Goal: Information Seeking & Learning: Learn about a topic

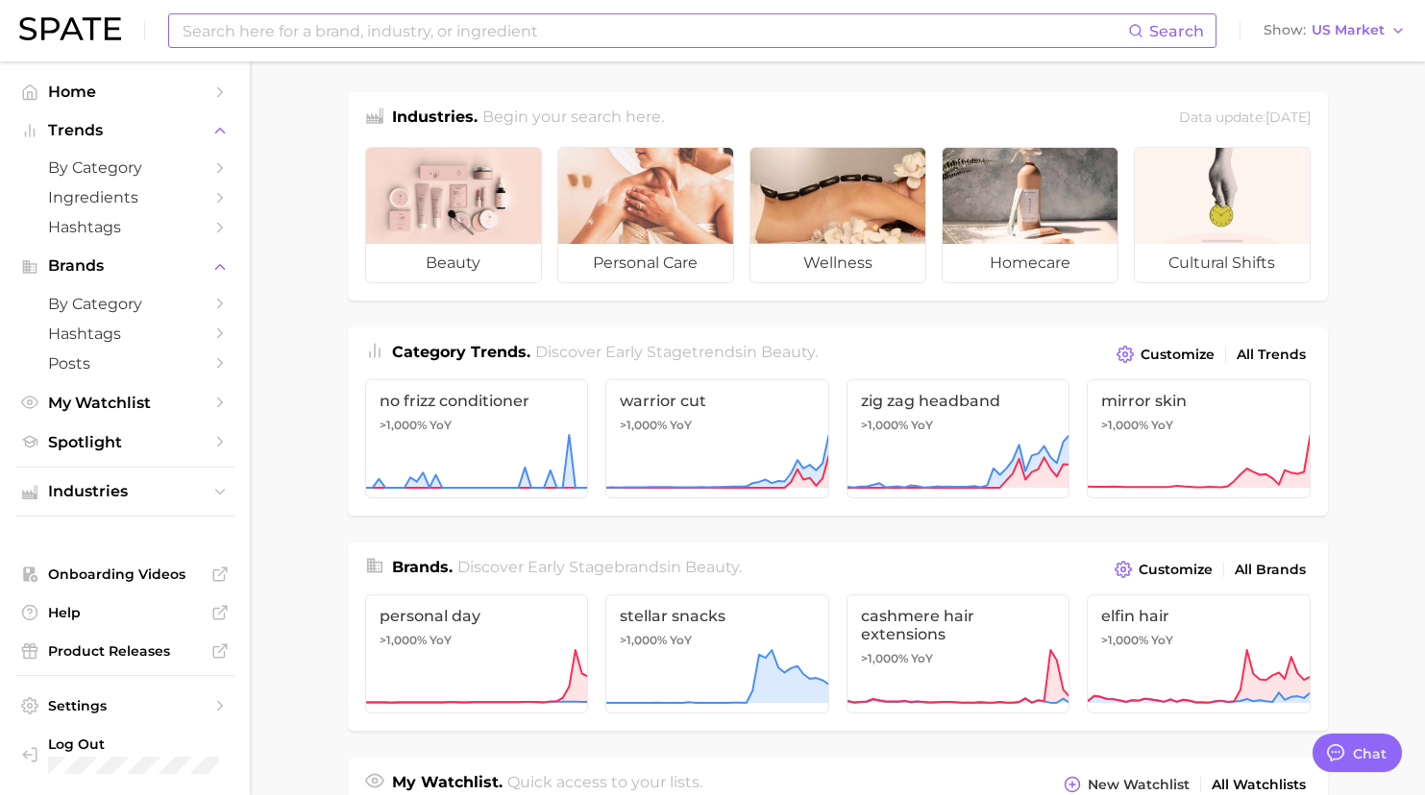
click at [322, 38] on input at bounding box center [654, 30] width 947 height 33
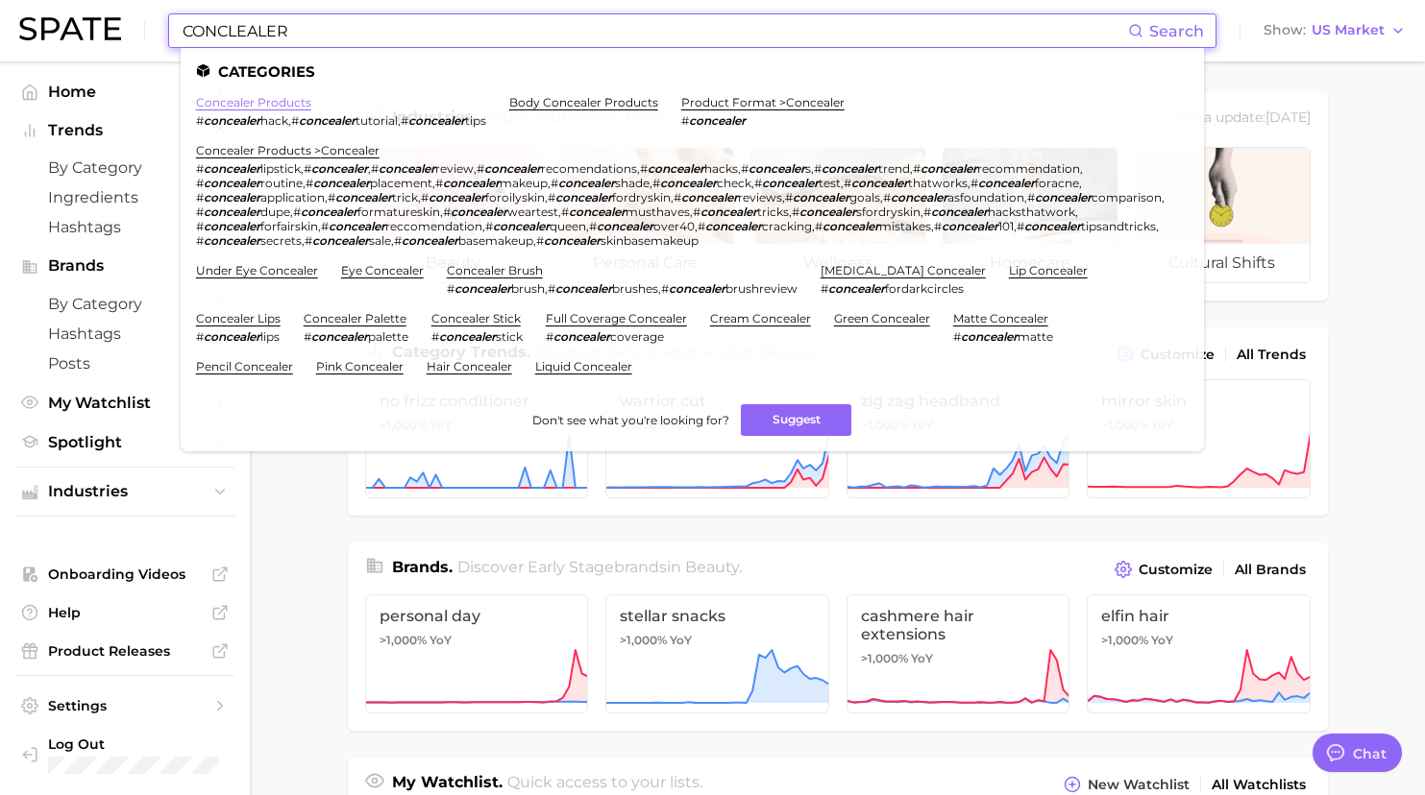
type input "CONCLEALER"
click at [275, 98] on link "concealer products" at bounding box center [253, 102] width 115 height 14
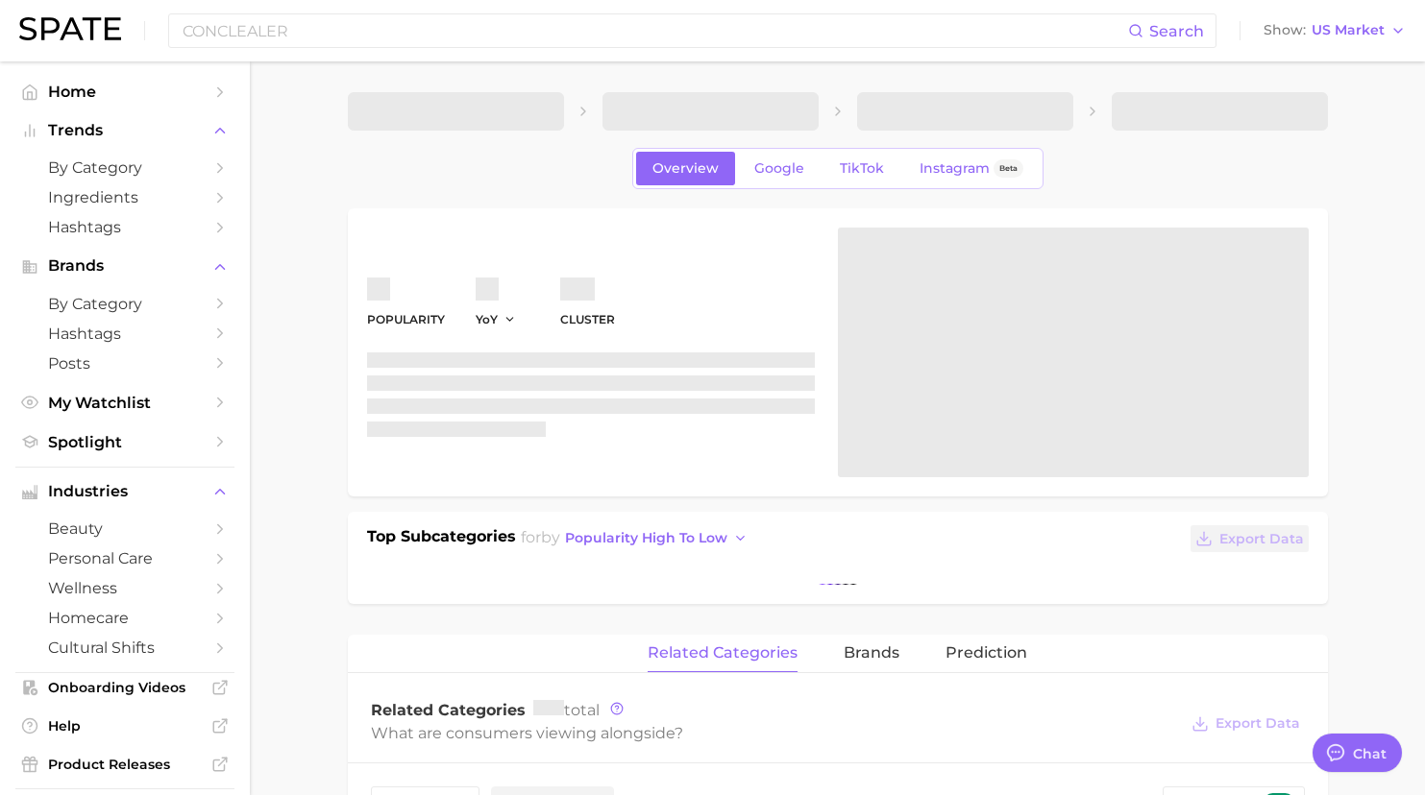
type textarea "x"
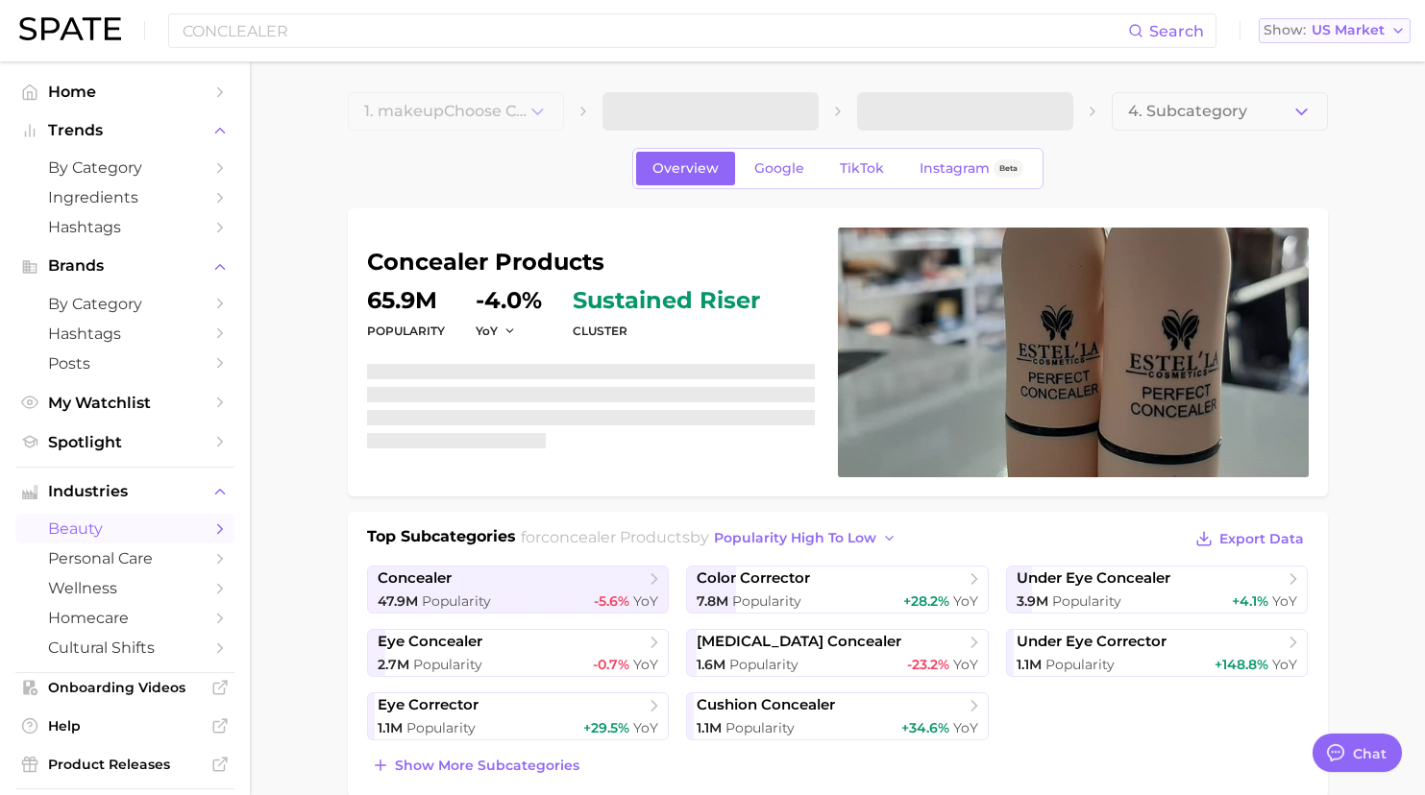
click at [1348, 25] on span "US Market" at bounding box center [1347, 30] width 73 height 11
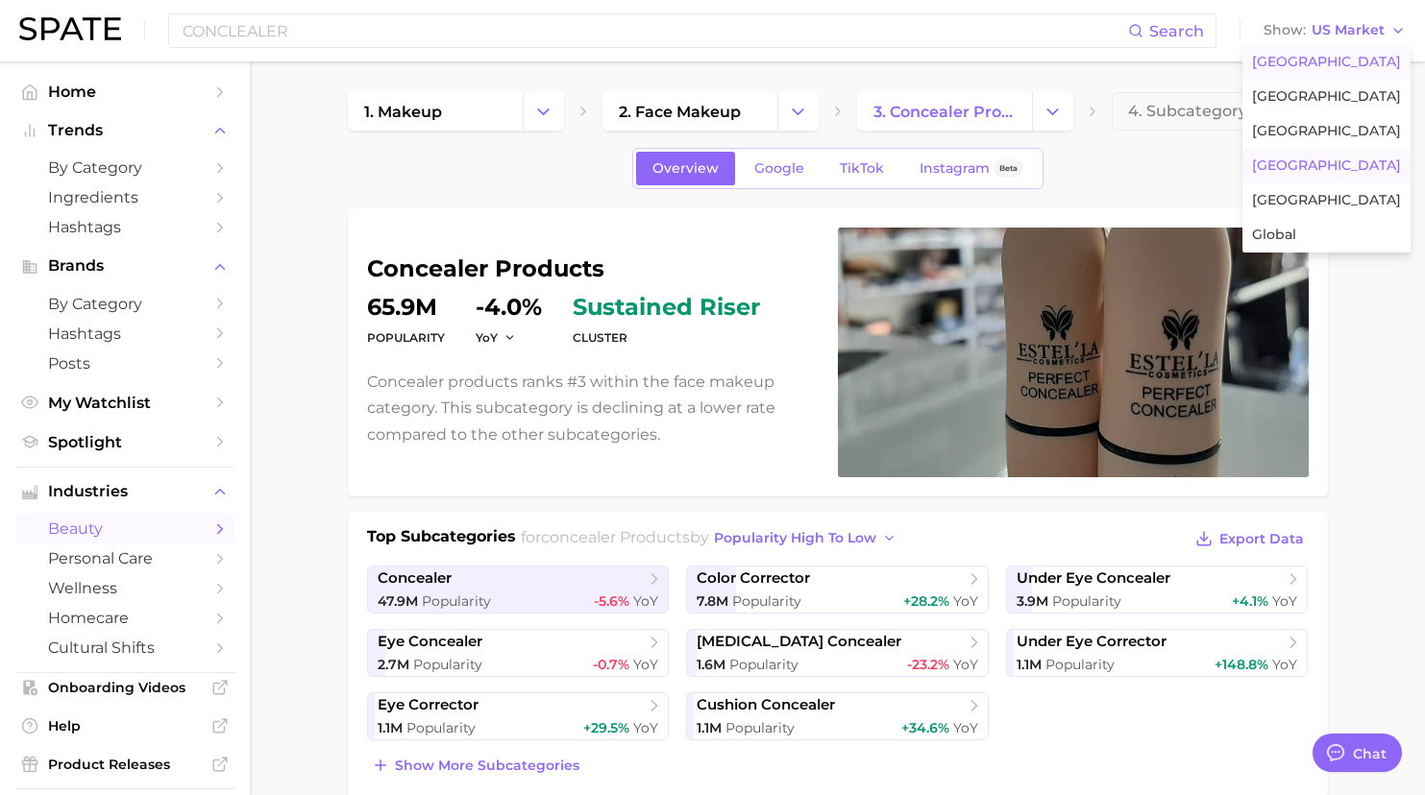
click at [1319, 165] on span "[GEOGRAPHIC_DATA]" at bounding box center [1326, 166] width 149 height 16
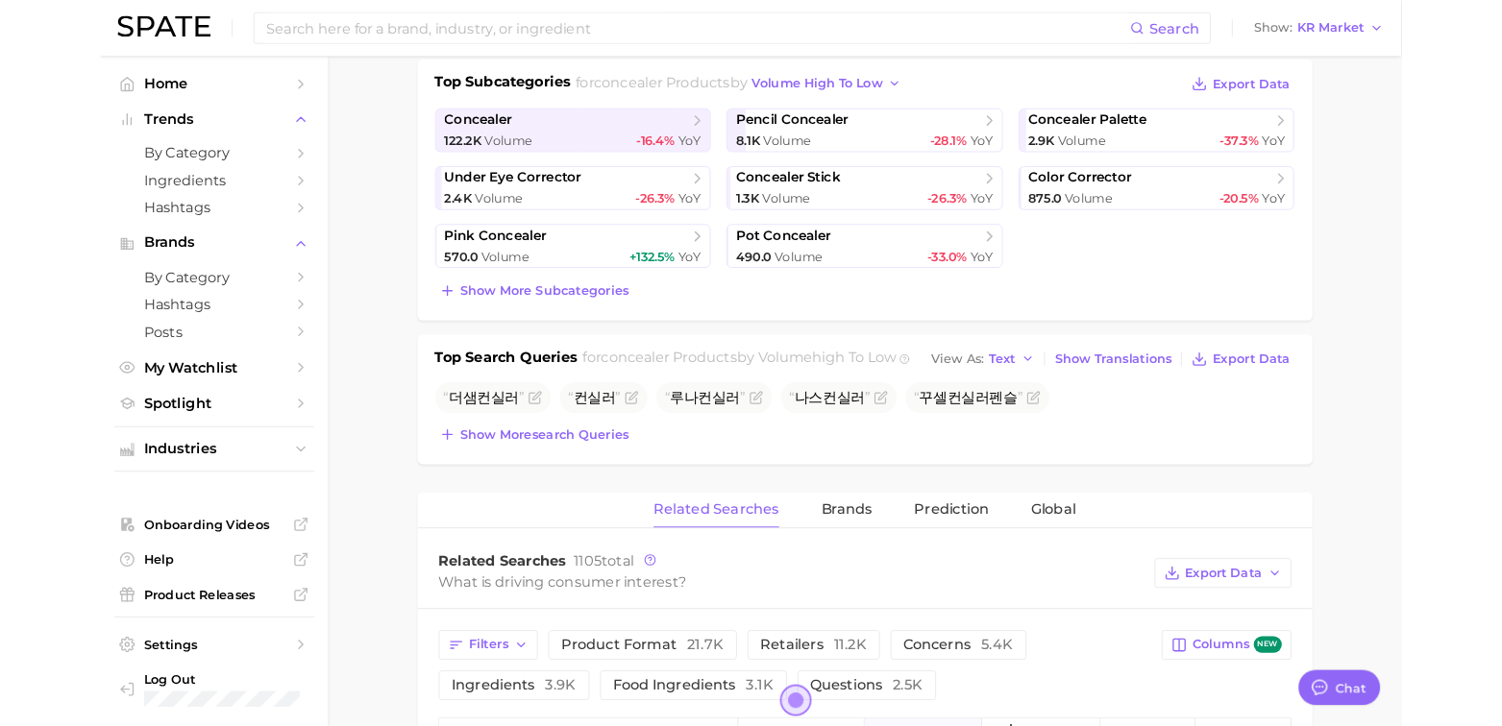
scroll to position [480, 0]
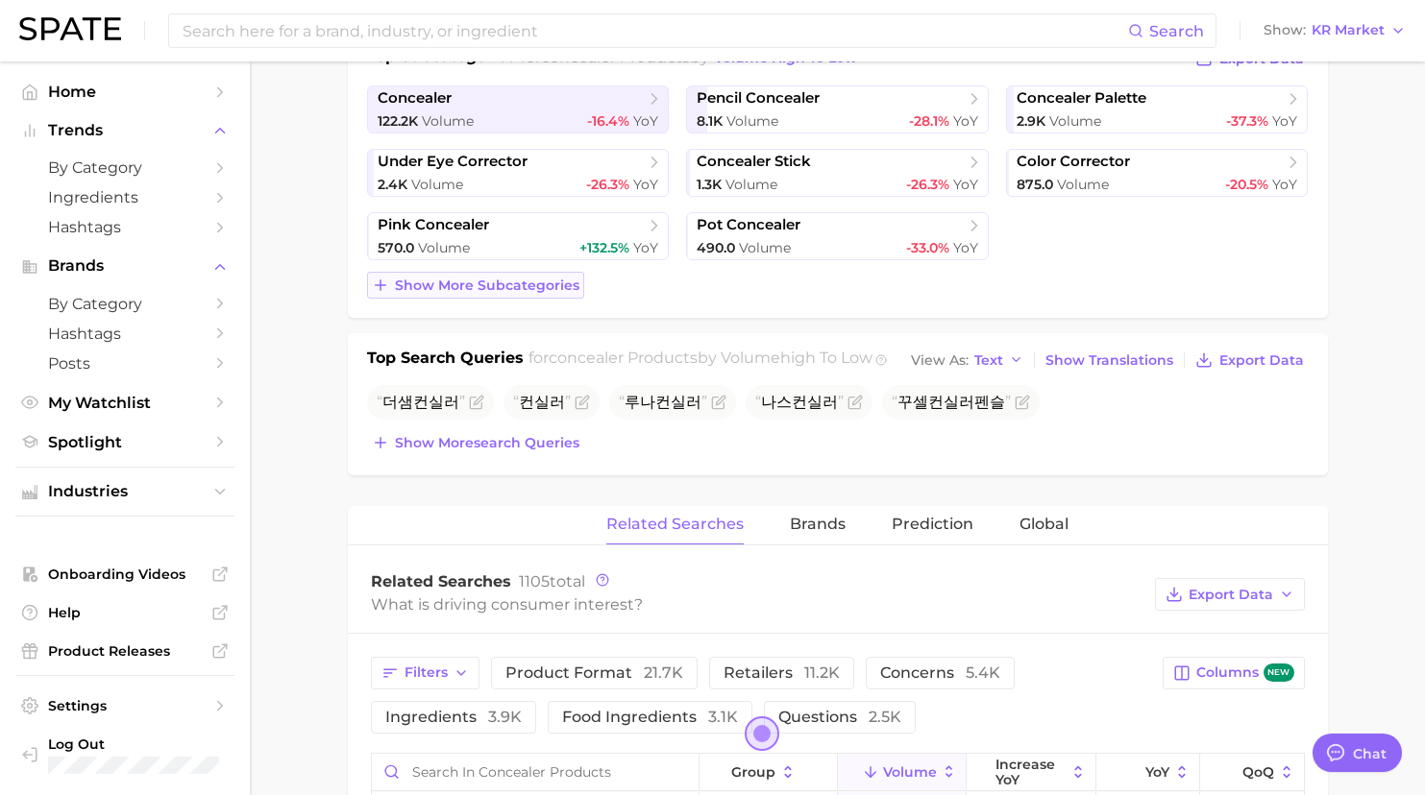
click at [507, 287] on span "Show more subcategories" at bounding box center [487, 286] width 184 height 16
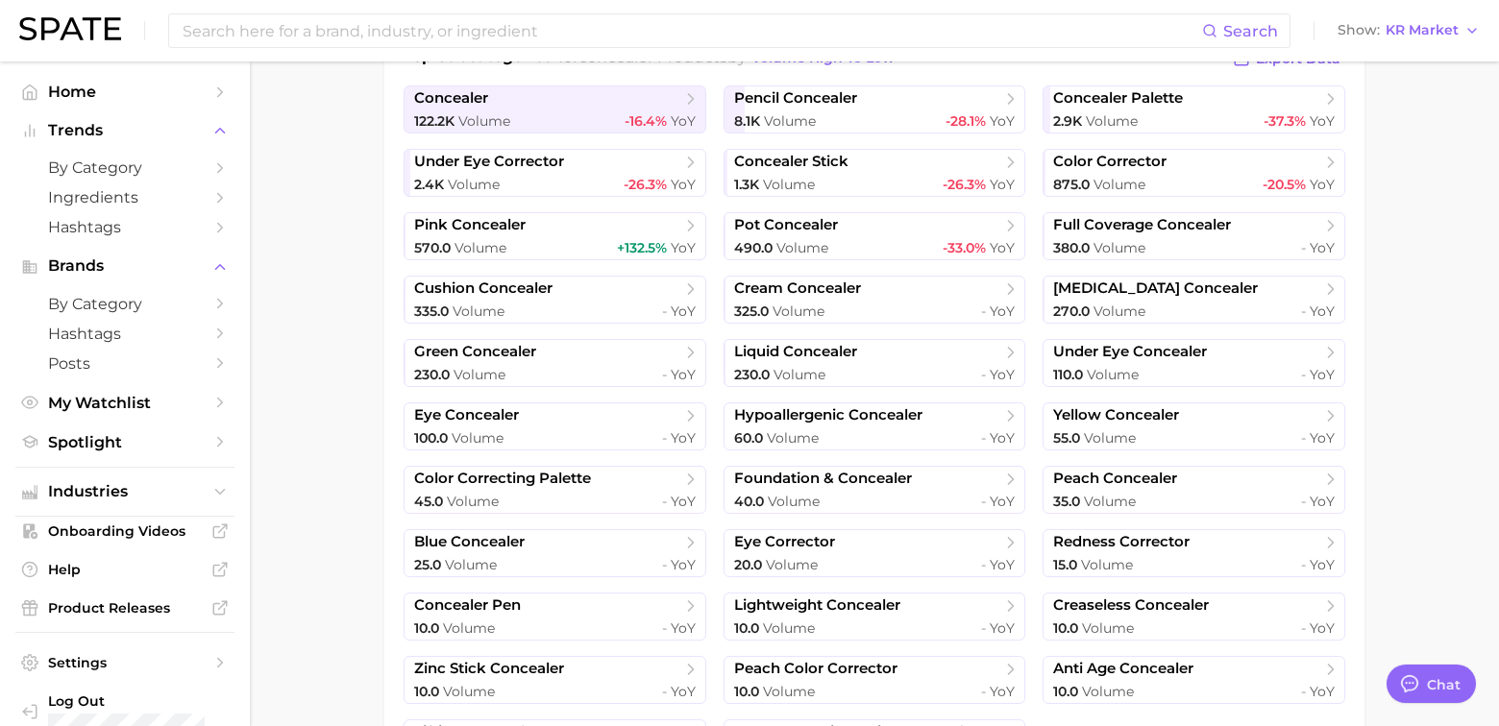
type textarea "x"
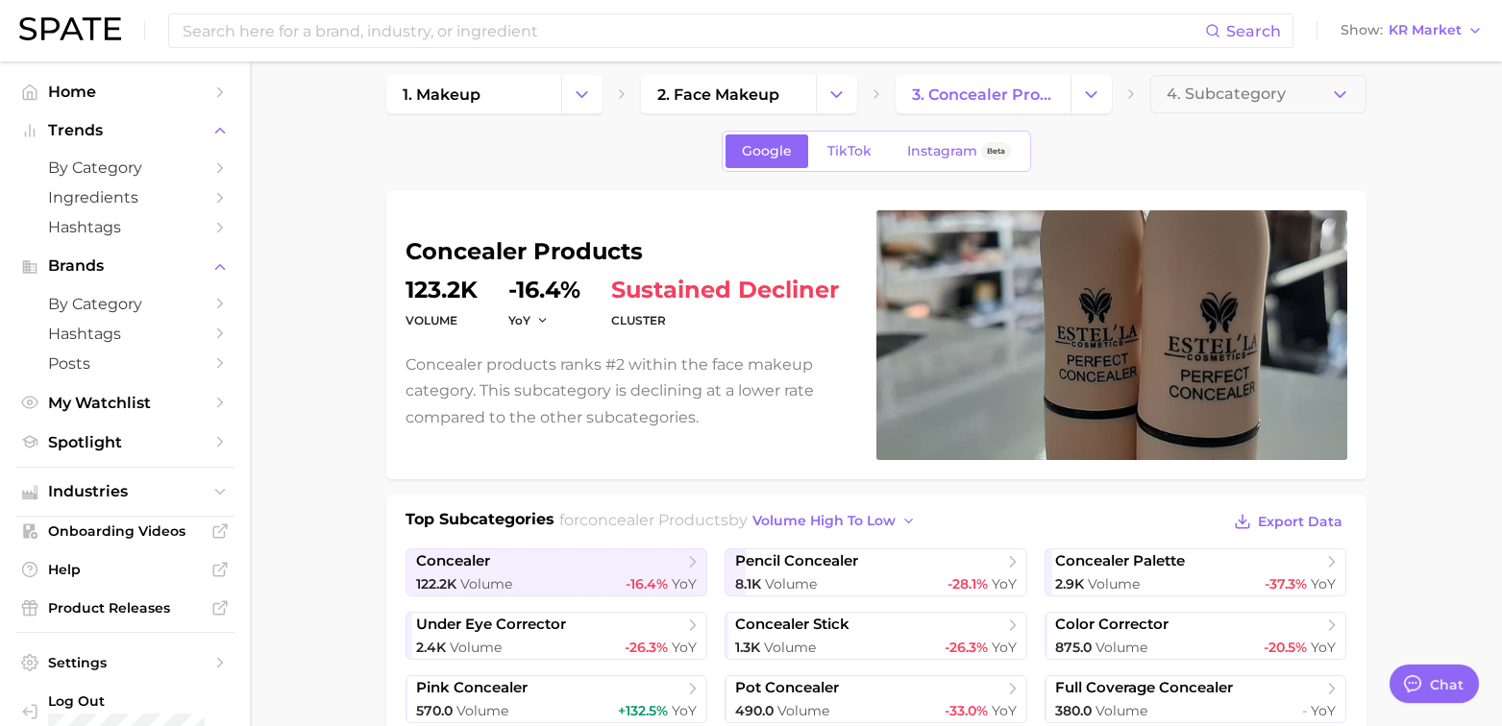
scroll to position [0, 0]
